Goal: Information Seeking & Learning: Check status

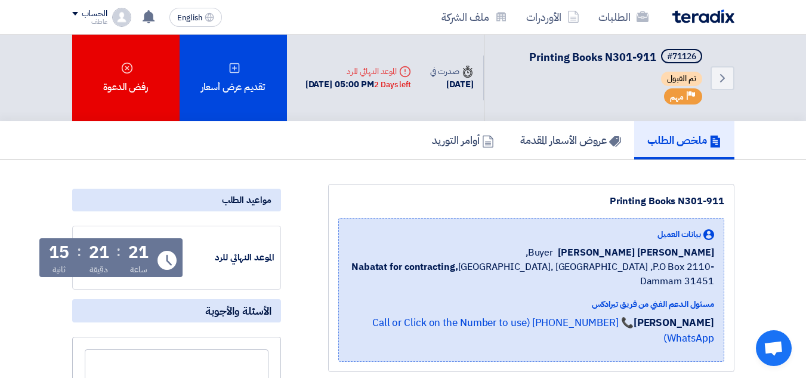
click at [98, 255] on div "21" at bounding box center [99, 252] width 20 height 17
click at [100, 248] on div "21" at bounding box center [99, 252] width 20 height 17
click at [89, 249] on div "21" at bounding box center [99, 252] width 20 height 17
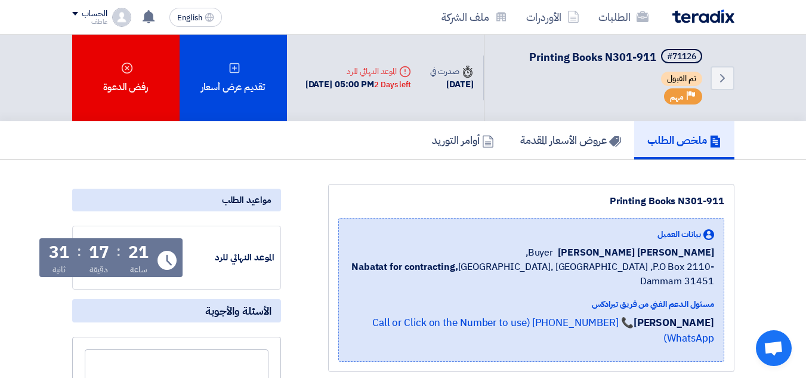
click at [110, 246] on div "21 ساعة : 17 دقيقة : 31 ثانية" at bounding box center [98, 260] width 107 height 32
click at [110, 248] on div "21 ساعة : 17 دقيقة : 31 ثانية" at bounding box center [98, 260] width 107 height 32
click at [110, 251] on div "21 ساعة : 17 دقيقة : 31 ثانية" at bounding box center [98, 260] width 107 height 32
click at [102, 251] on div "17" at bounding box center [99, 252] width 20 height 17
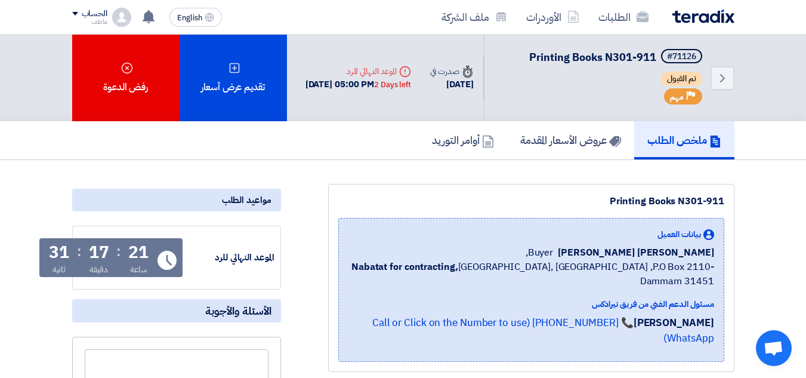
click at [102, 251] on div "17" at bounding box center [99, 252] width 20 height 17
click at [101, 251] on div "17" at bounding box center [99, 252] width 20 height 17
click at [104, 249] on div "17" at bounding box center [99, 252] width 20 height 17
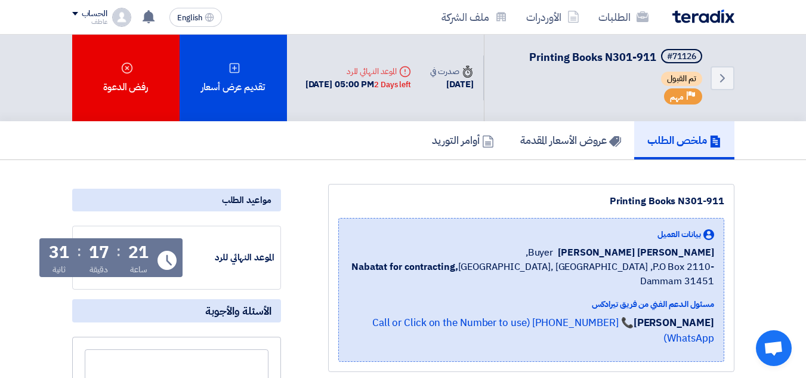
click at [104, 249] on div "17" at bounding box center [99, 252] width 20 height 17
click at [105, 249] on div "17" at bounding box center [99, 252] width 20 height 17
click at [138, 249] on div "21" at bounding box center [138, 252] width 20 height 17
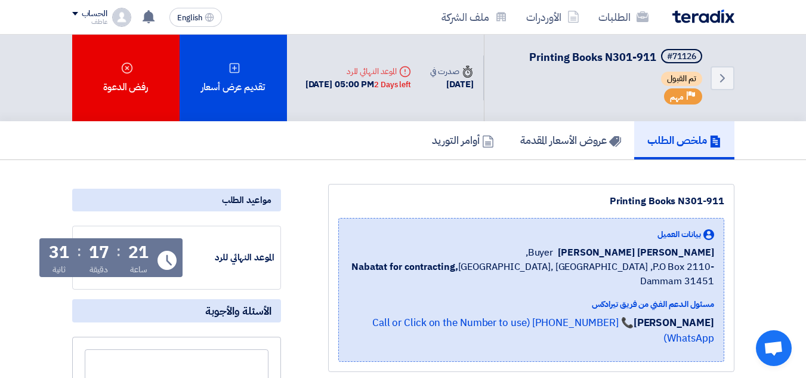
click at [100, 246] on div "17" at bounding box center [99, 252] width 20 height 17
click at [58, 246] on div "31" at bounding box center [59, 252] width 20 height 17
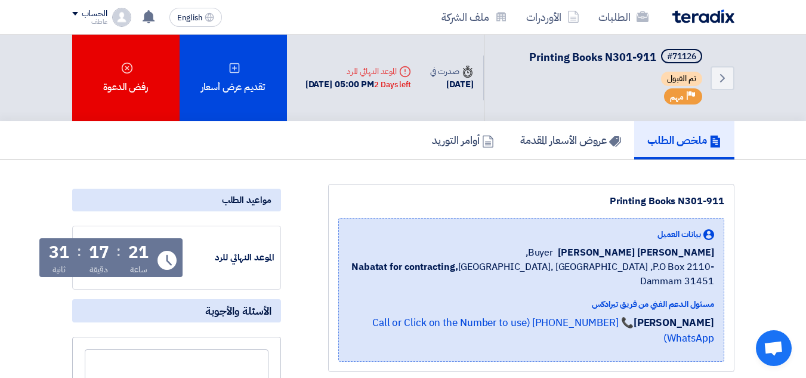
click at [101, 246] on div "17" at bounding box center [99, 252] width 20 height 17
click at [102, 246] on div "17" at bounding box center [99, 252] width 20 height 17
click at [102, 248] on div "17" at bounding box center [99, 252] width 20 height 17
click at [98, 252] on div "17" at bounding box center [99, 252] width 20 height 17
click at [124, 249] on div "21 ساعة : 17 دقيقة : 31 ثانية" at bounding box center [98, 260] width 107 height 32
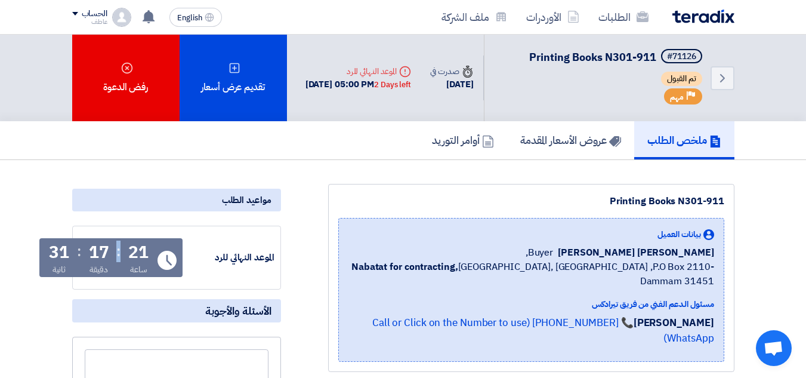
click at [124, 252] on div "21 ساعة : 17 دقيقة : 31 ثانية" at bounding box center [98, 260] width 107 height 32
click at [119, 251] on div ":" at bounding box center [118, 250] width 4 height 21
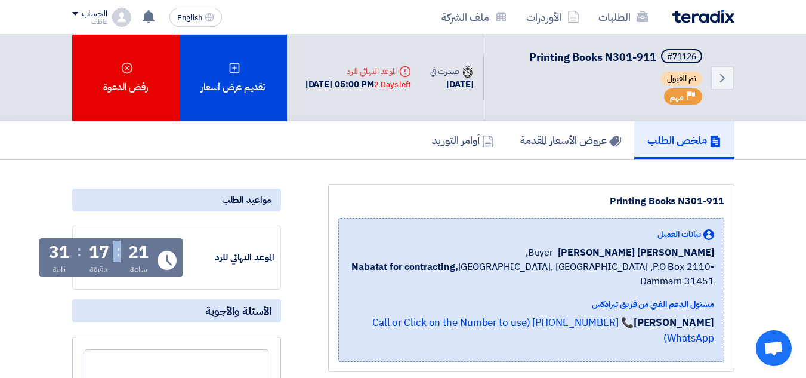
click at [119, 251] on div ":" at bounding box center [118, 250] width 4 height 21
click at [119, 252] on div ":" at bounding box center [118, 250] width 4 height 21
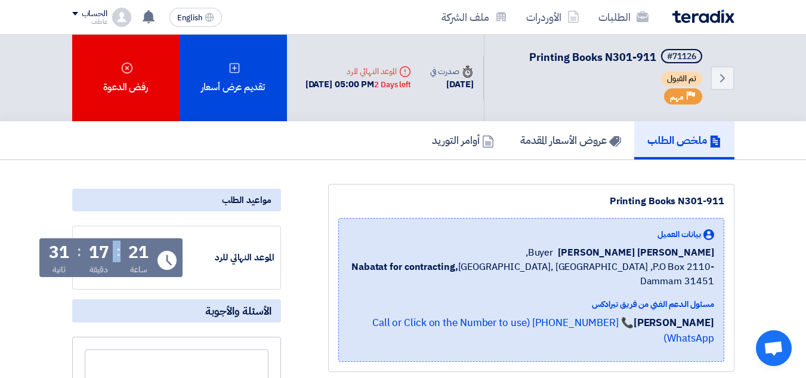
click at [119, 252] on div ":" at bounding box center [118, 250] width 4 height 21
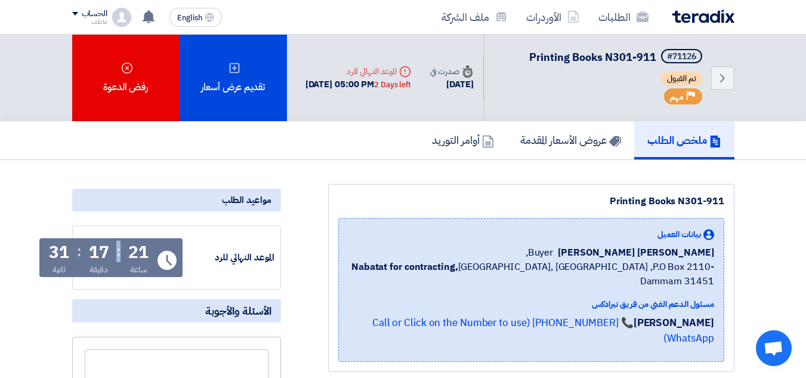
click at [119, 252] on div ":" at bounding box center [118, 250] width 4 height 21
click at [120, 253] on div ":" at bounding box center [118, 250] width 4 height 21
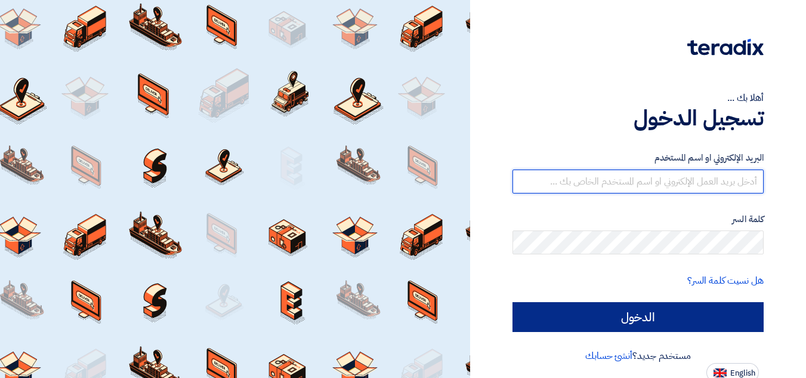
type input "watheq@watheq.com"
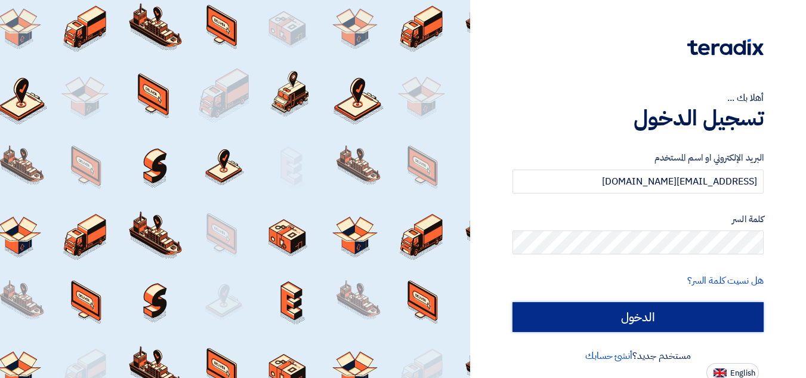
click at [645, 318] on input "الدخول" at bounding box center [637, 317] width 251 height 30
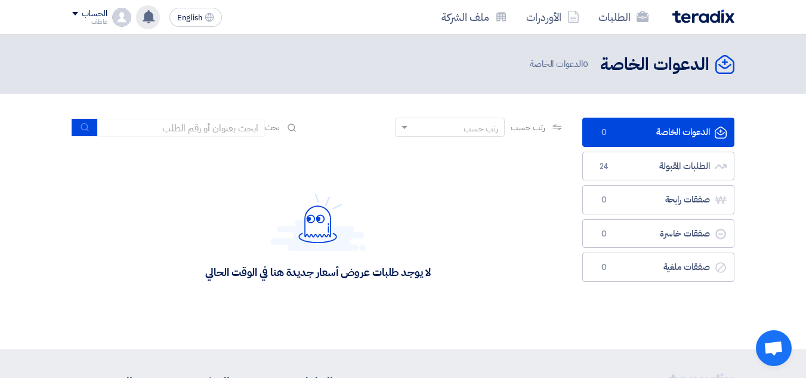
click at [149, 16] on use at bounding box center [149, 16] width 12 height 13
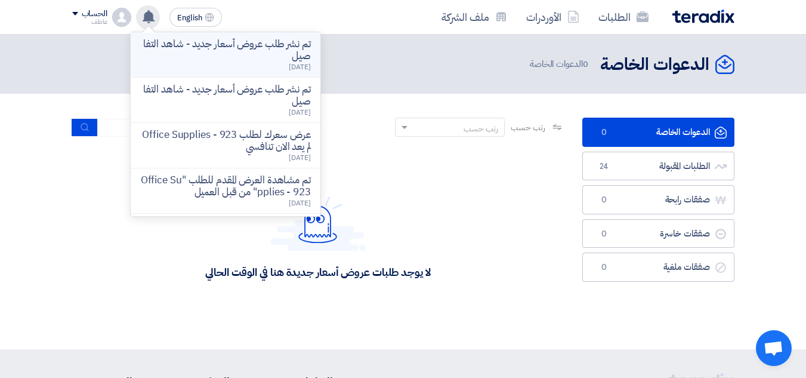
click at [267, 57] on p "تم نشر طلب عروض أسعار جديد - شاهد التفاصيل" at bounding box center [225, 50] width 171 height 24
